Goal: Information Seeking & Learning: Learn about a topic

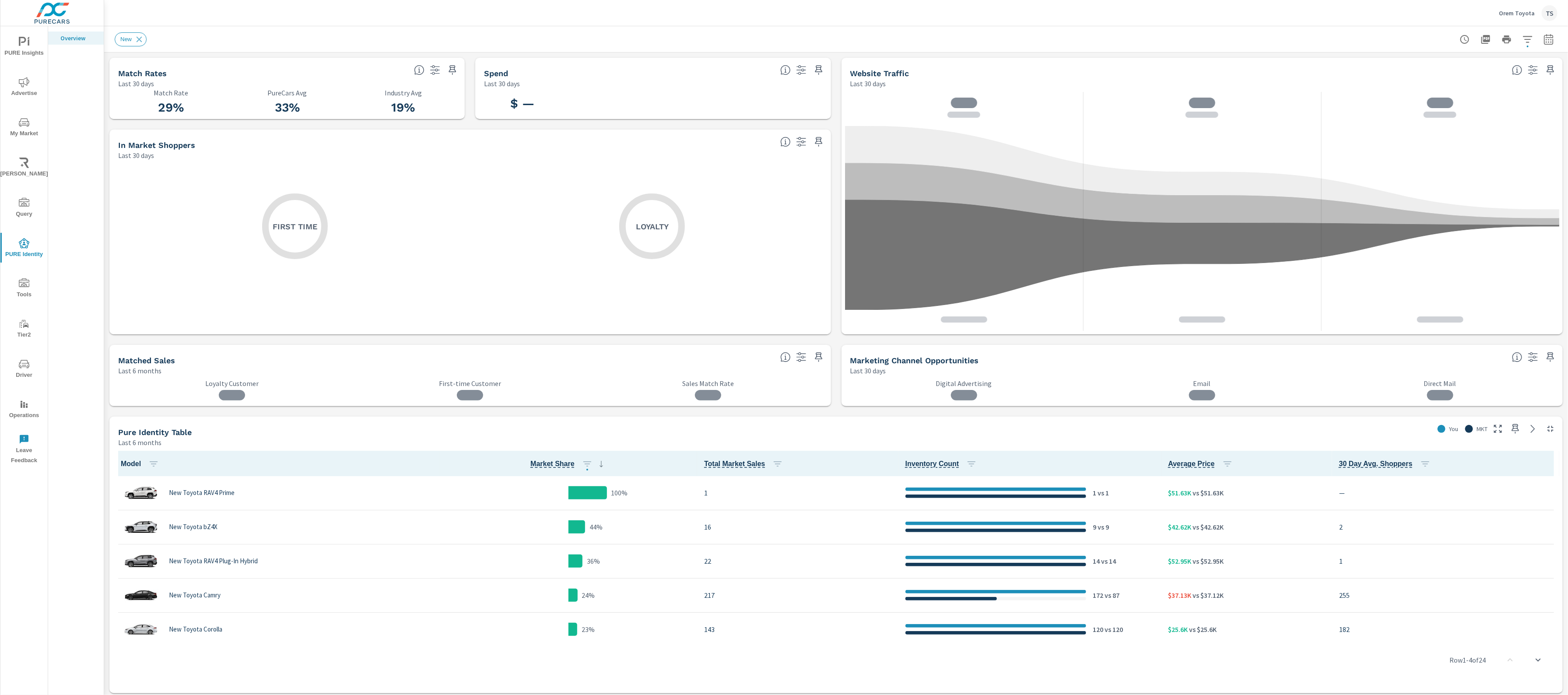
click at [1542, 15] on div "TS" at bounding box center [1549, 12] width 15 height 15
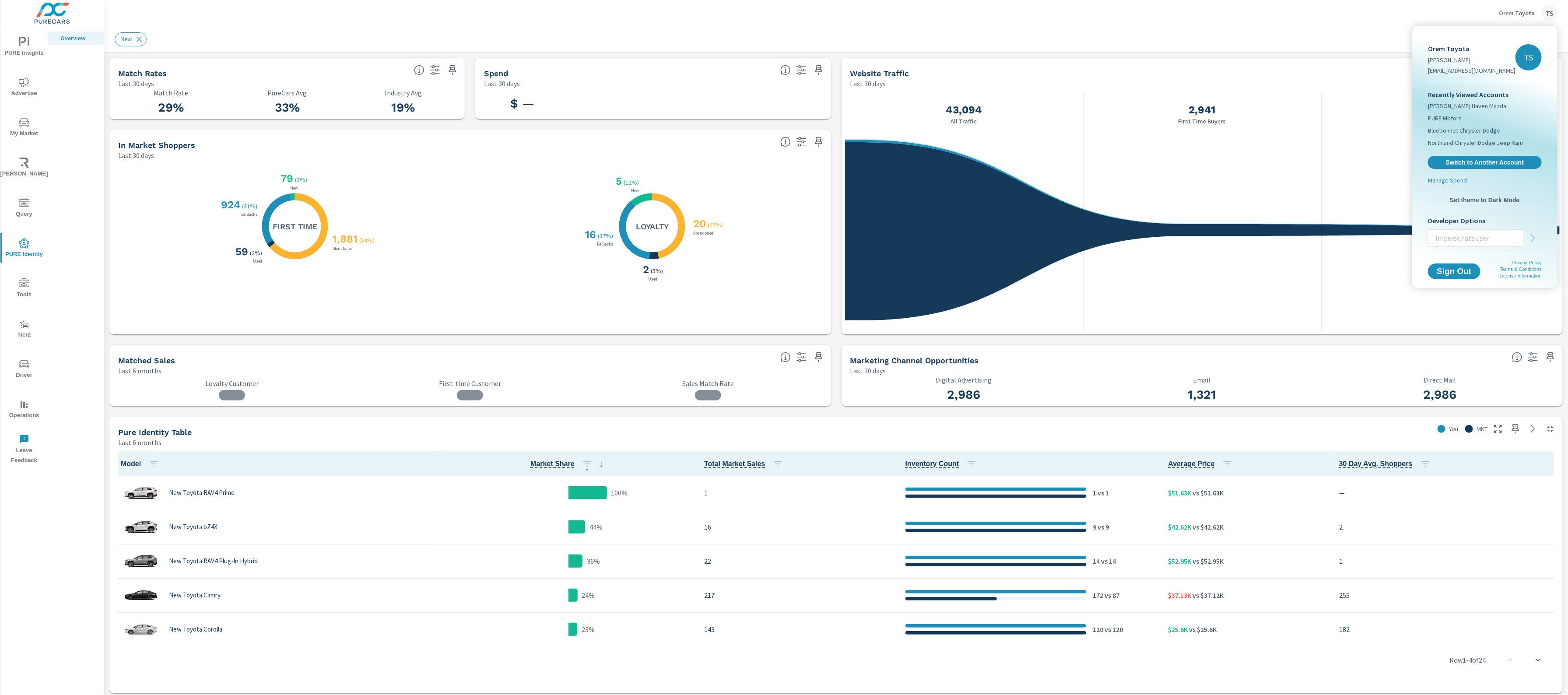
click at [1450, 151] on div "Recently Viewed Accounts Smith Haven Mazda PURE Motors Bluebonnet Chrysler Dodg…" at bounding box center [1484, 128] width 121 height 93
click at [1450, 160] on span "Switch to Another Account" at bounding box center [1484, 162] width 107 height 8
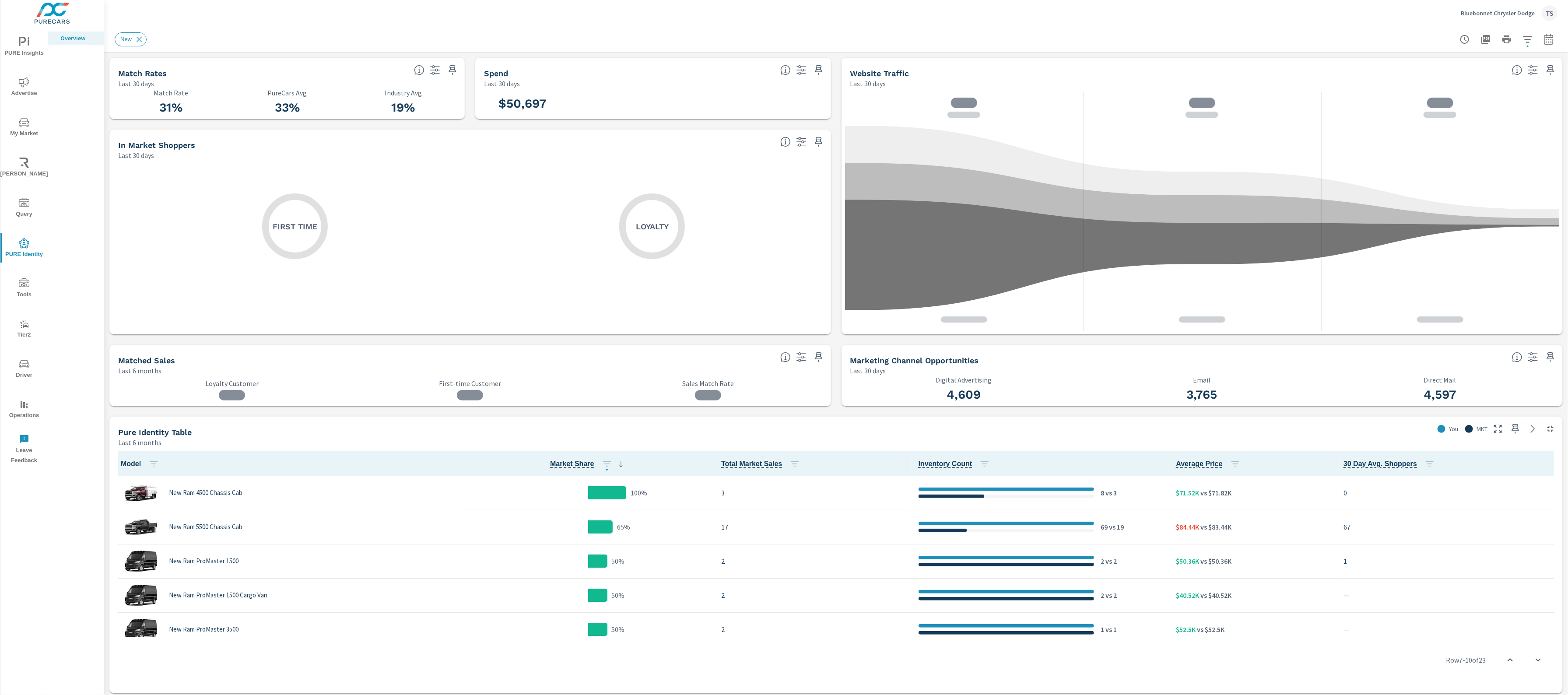
scroll to position [202, 0]
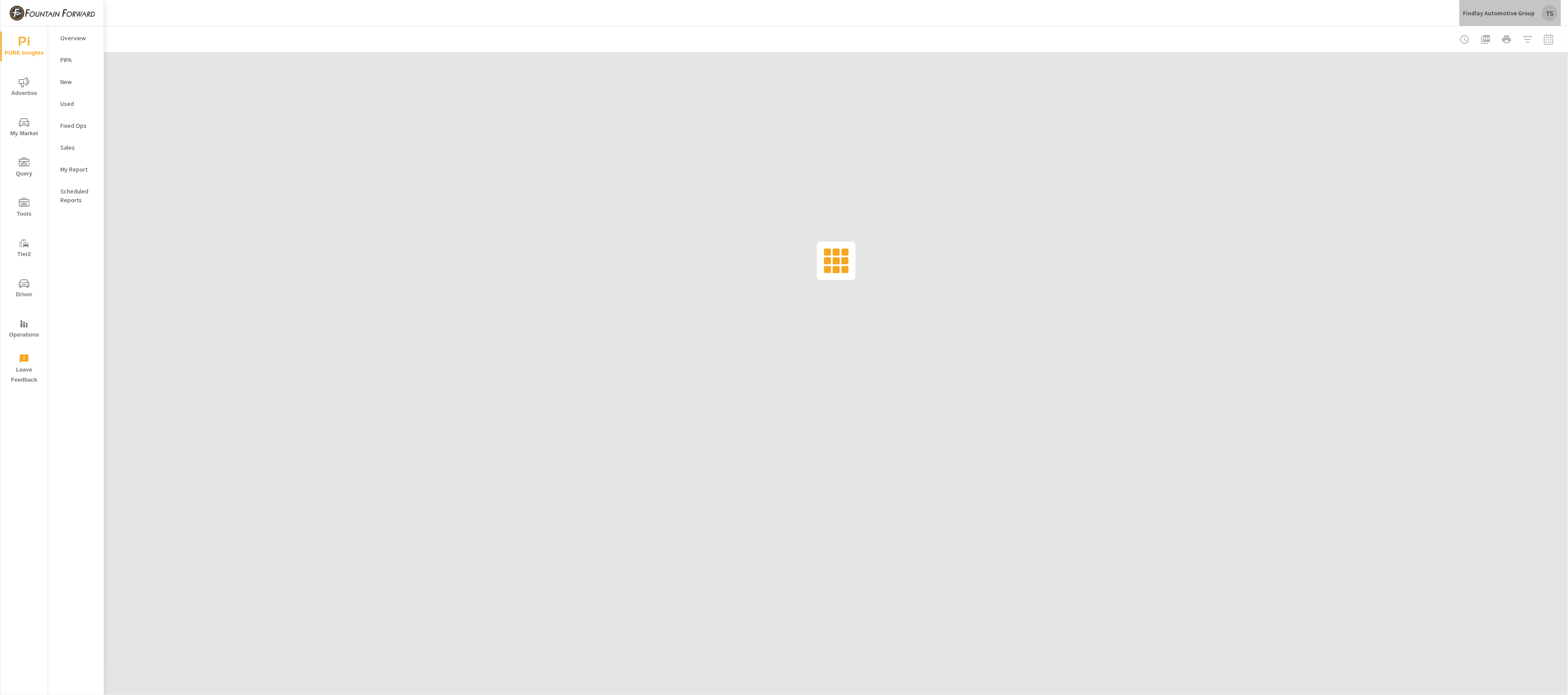
click at [1544, 7] on div "TS" at bounding box center [1549, 12] width 15 height 15
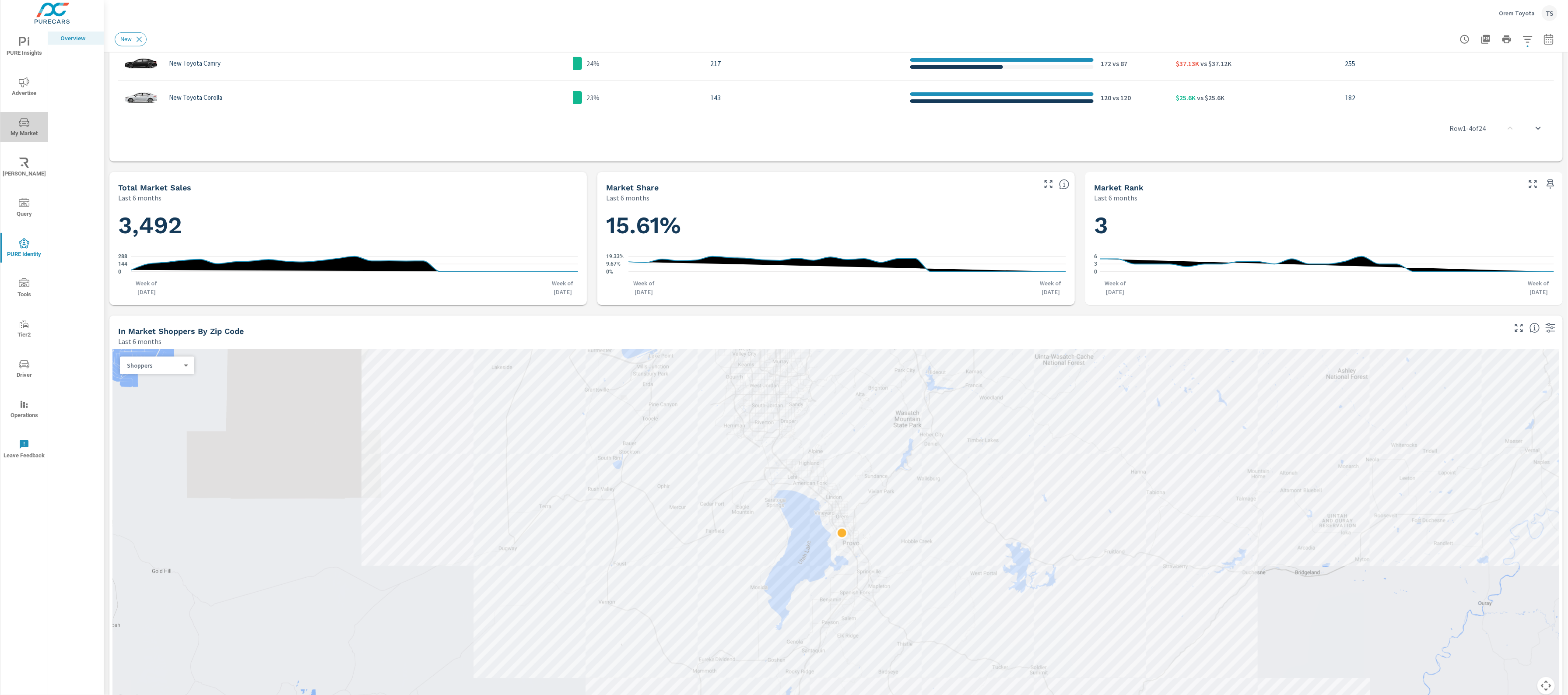
click at [34, 123] on span "My Market" at bounding box center [24, 127] width 42 height 21
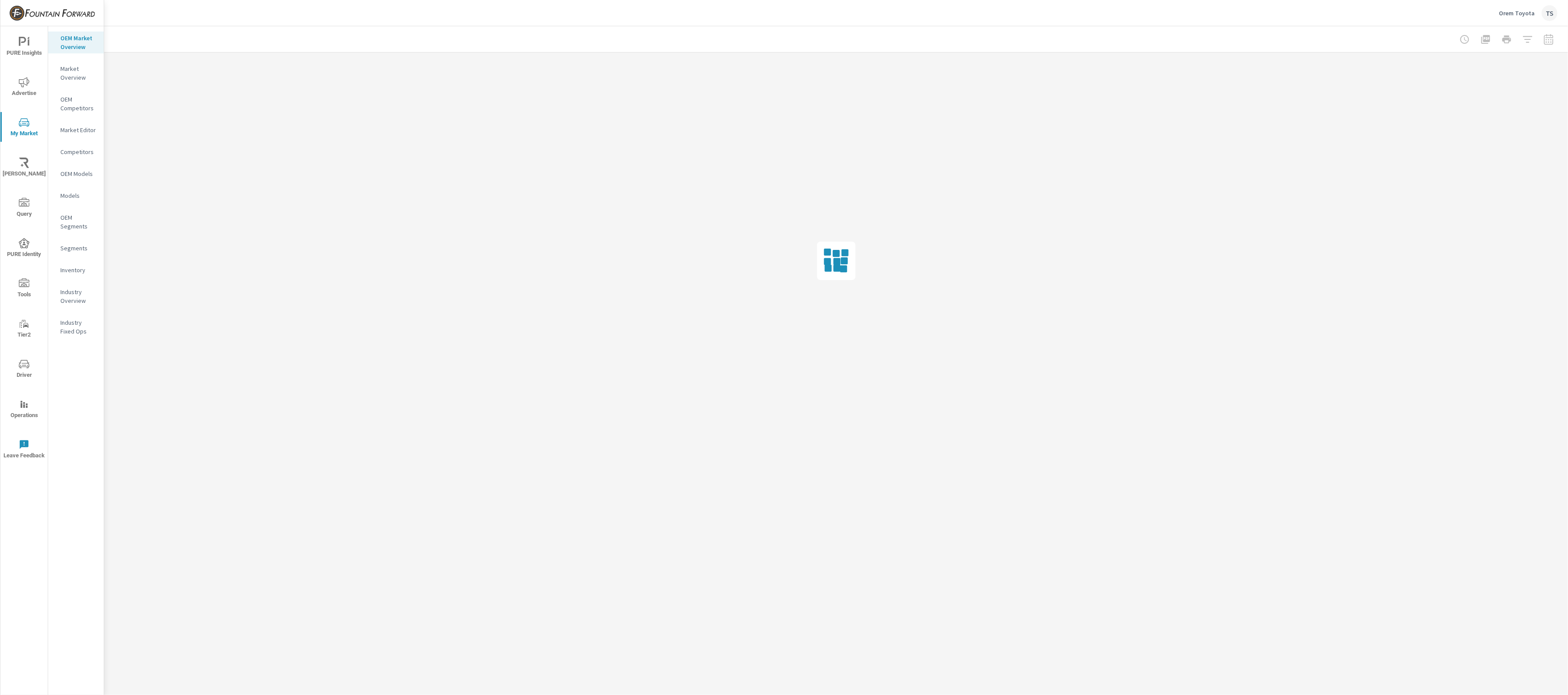
click at [67, 304] on p "Industry Overview" at bounding box center [78, 296] width 37 height 18
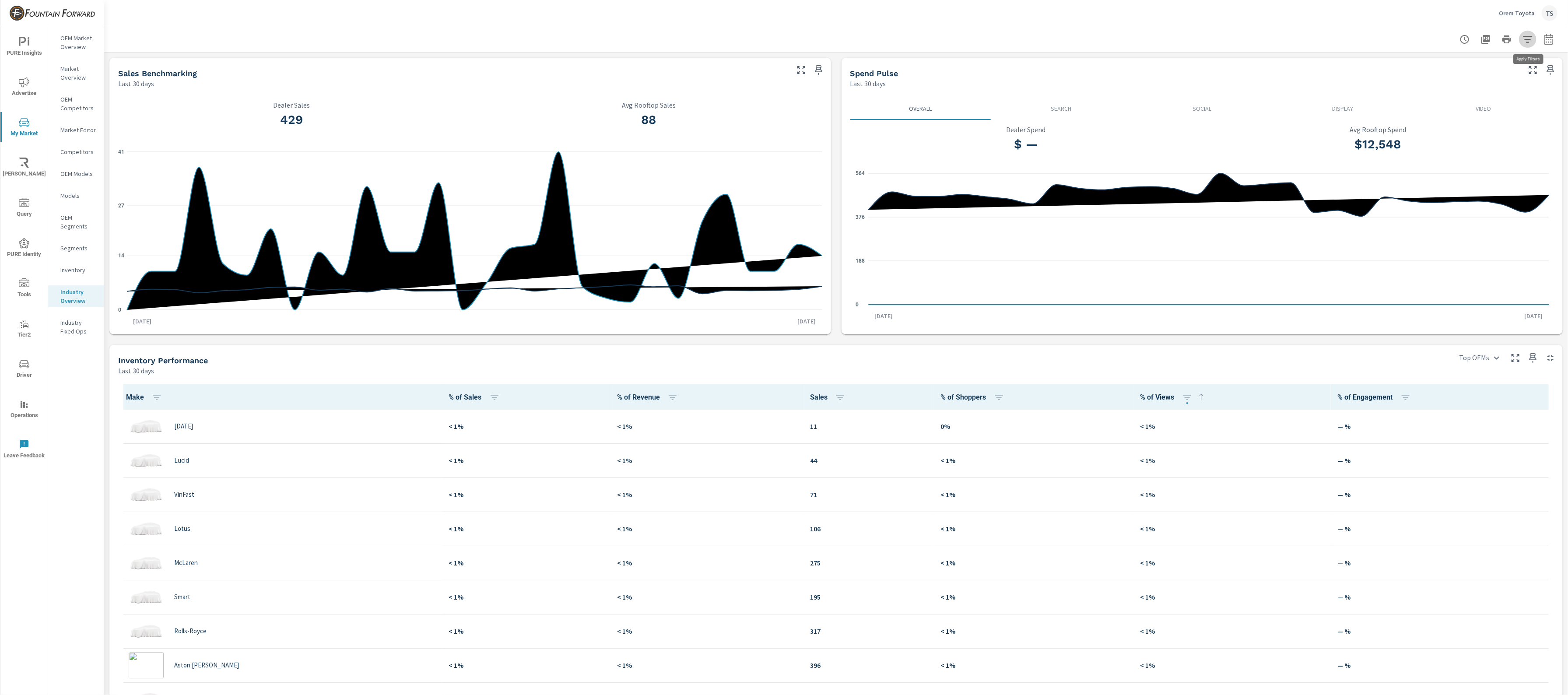
click at [1531, 43] on icon "button" at bounding box center [1527, 39] width 11 height 11
drag, startPoint x: 1557, startPoint y: 45, endPoint x: 1544, endPoint y: 44, distance: 13.0
click at [1556, 45] on div at bounding box center [784, 348] width 1568 height 695
click at [1544, 44] on div "Region [GEOGRAPHIC_DATA] [US_STATE] Metro Provo-[GEOGRAPHIC_DATA], UT City Orem…" at bounding box center [784, 348] width 1568 height 695
click at [1549, 42] on icon "button" at bounding box center [1549, 39] width 11 height 11
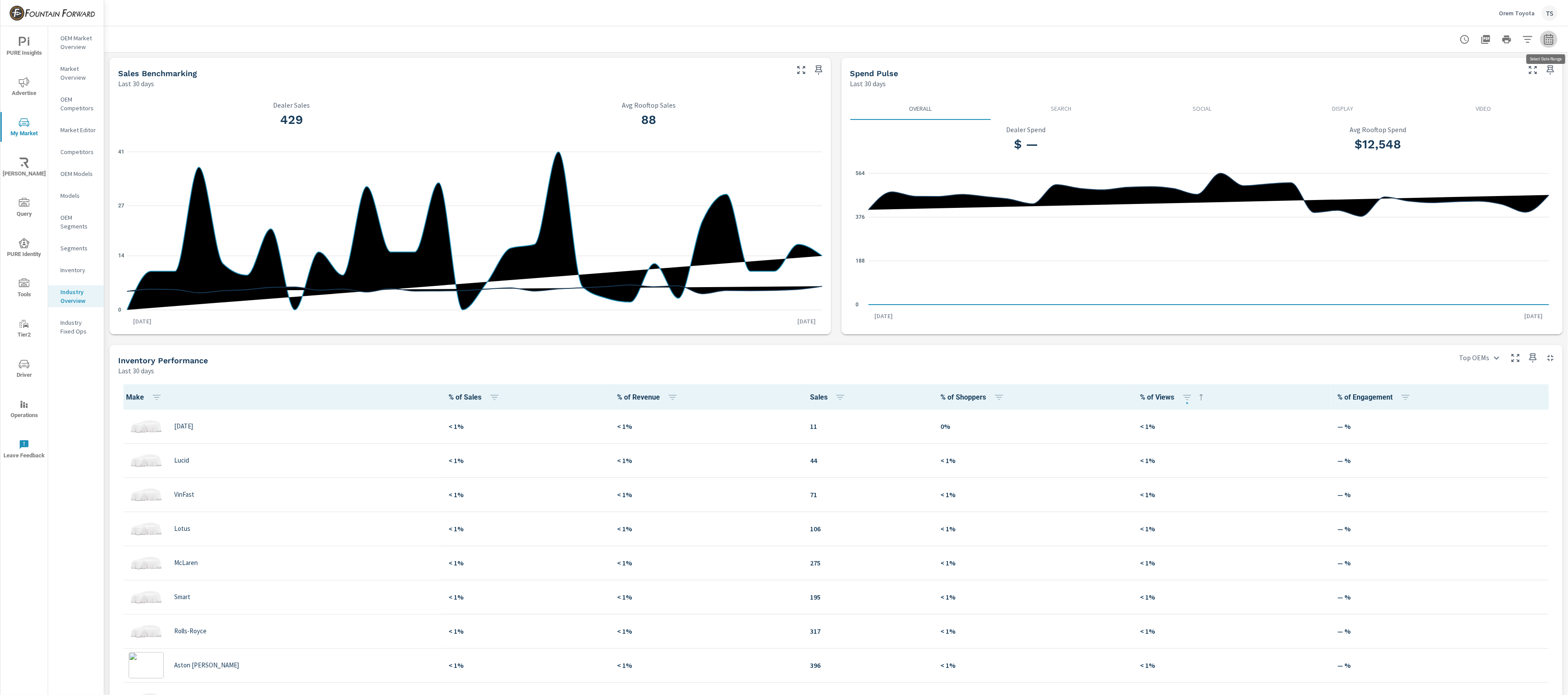
select select "Last 30 days"
click at [1452, 100] on p "+ Add comparison" at bounding box center [1488, 98] width 112 height 11
select select "Previous period"
click at [1453, 136] on div "Apply Cancel" at bounding box center [1488, 148] width 112 height 25
drag, startPoint x: 1451, startPoint y: 141, endPoint x: 1445, endPoint y: 149, distance: 10.0
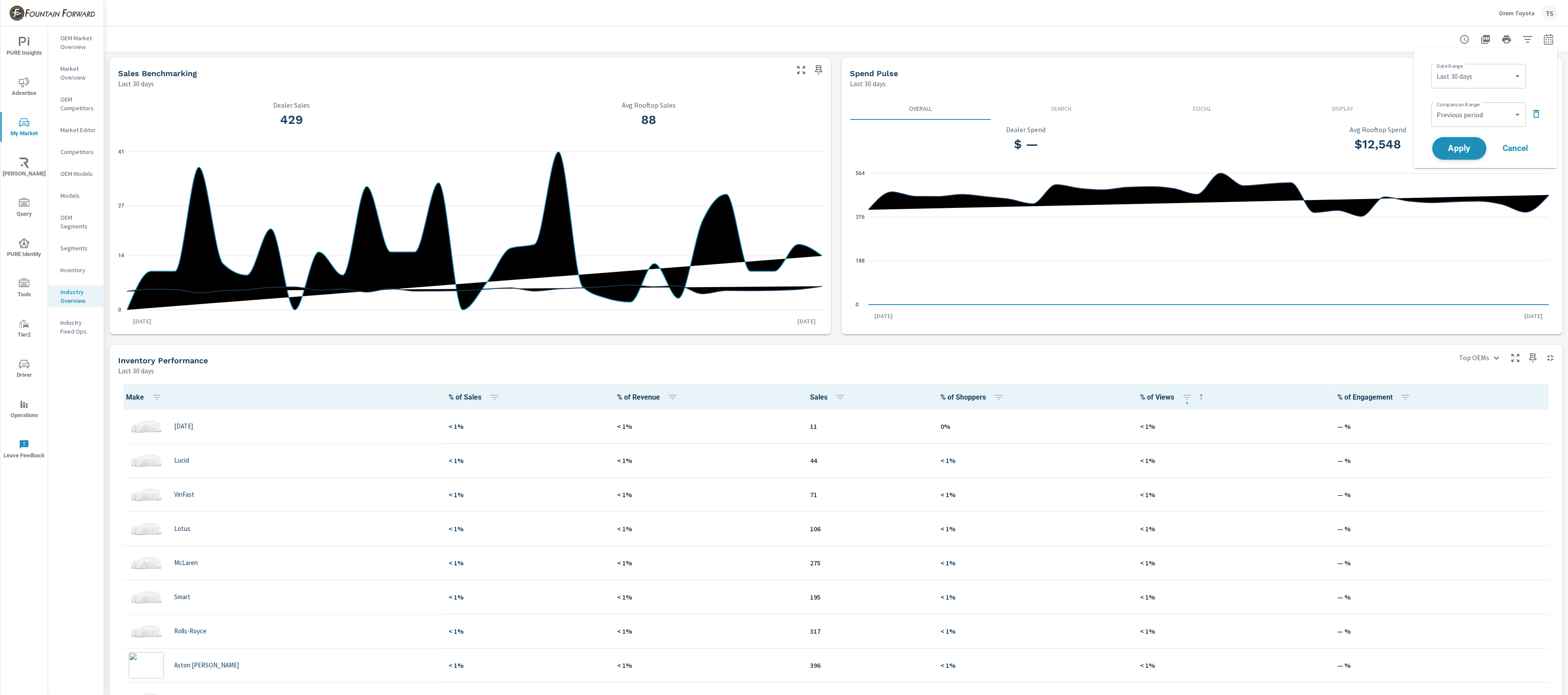
click at [1452, 141] on button "Apply" at bounding box center [1459, 149] width 54 height 23
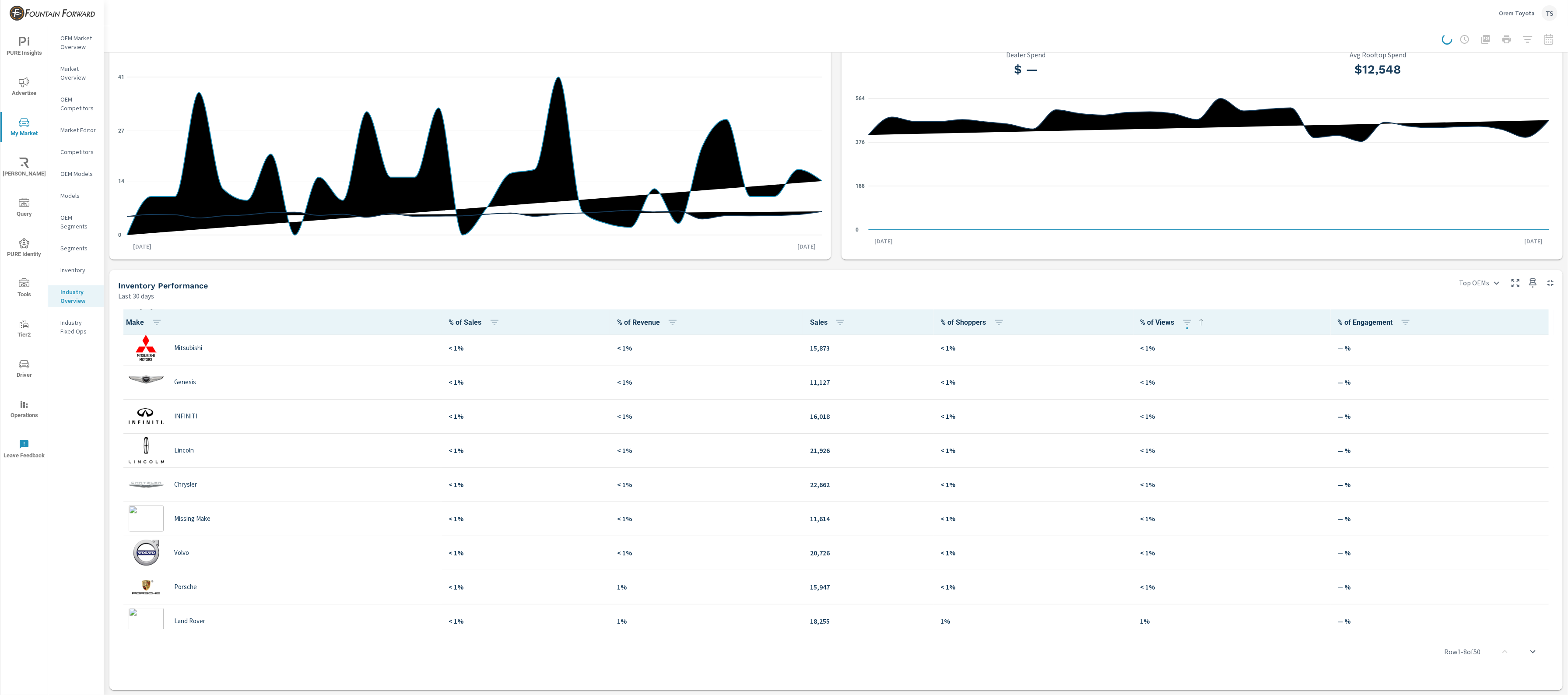
scroll to position [684, 0]
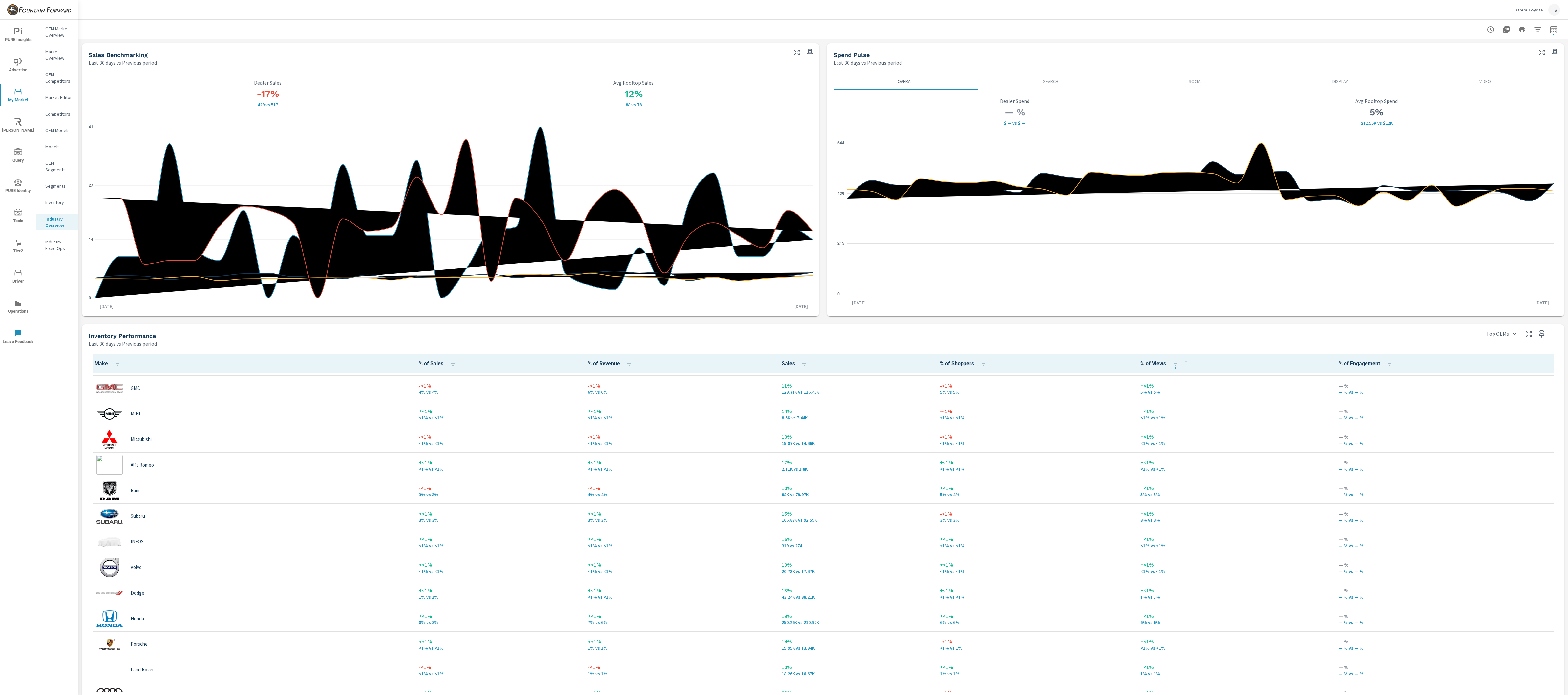
scroll to position [793, 0]
click at [60, 52] on p "Market Overview" at bounding box center [58, 55] width 27 height 13
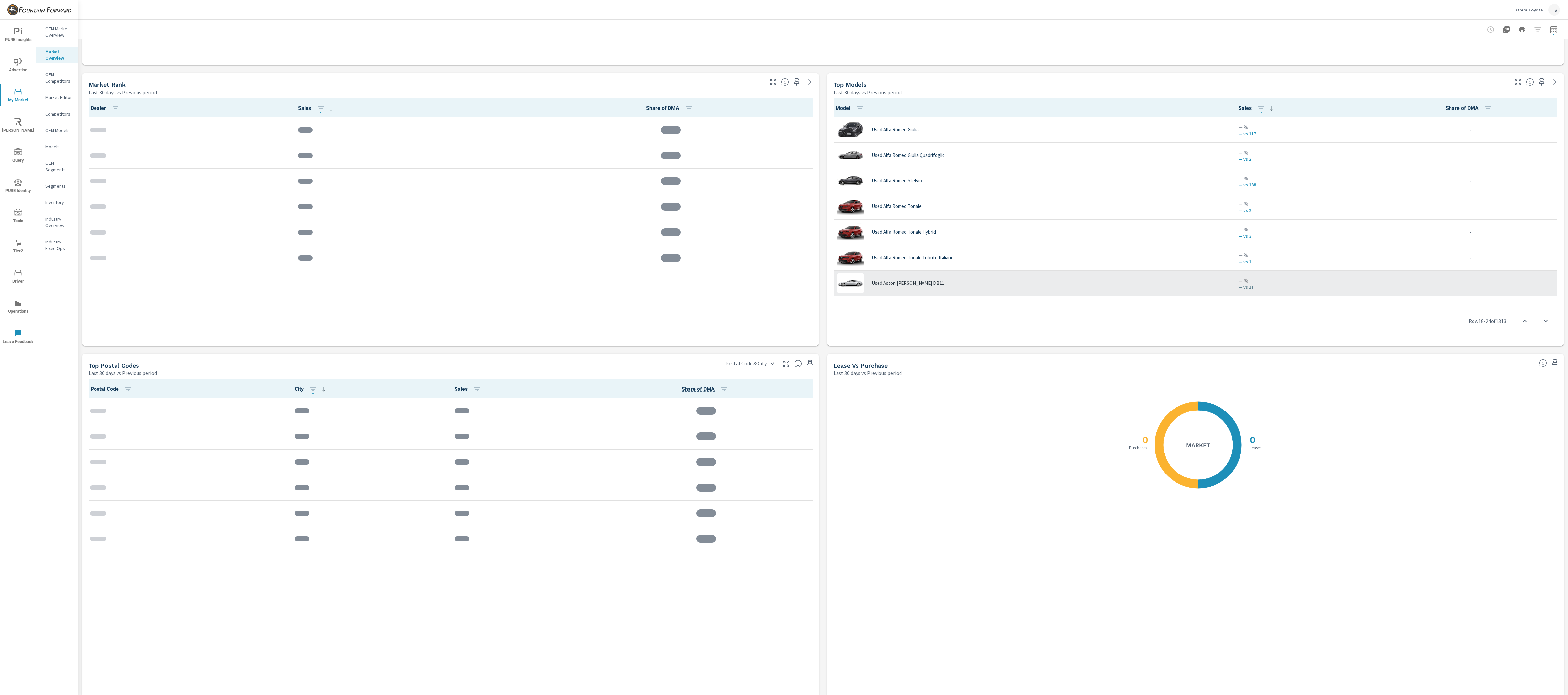
scroll to position [382, 0]
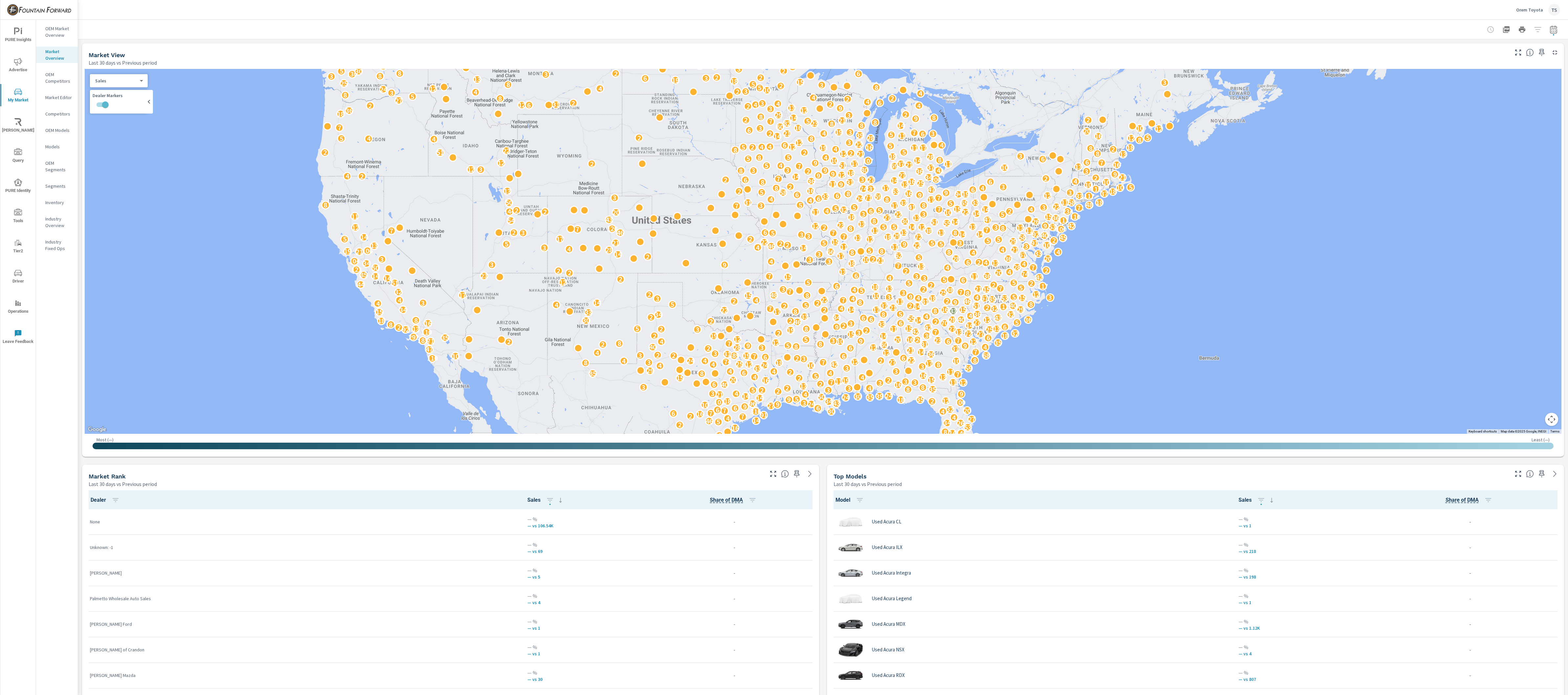
scroll to position [1, 0]
click at [1175, 26] on div at bounding box center [1522, 30] width 76 height 13
click at [1175, 29] on div at bounding box center [1522, 30] width 76 height 13
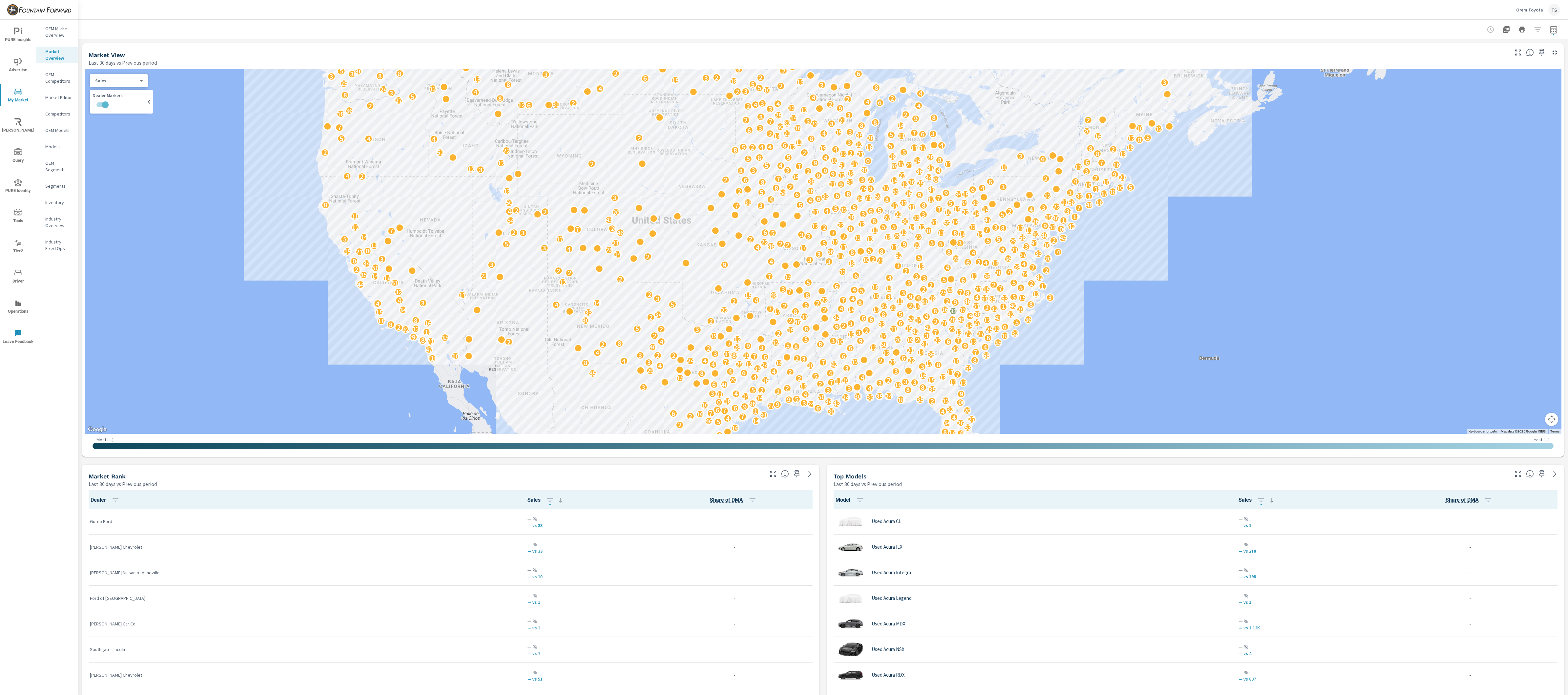
click at [1175, 29] on div at bounding box center [1522, 30] width 76 height 13
